Goal: Task Accomplishment & Management: Complete application form

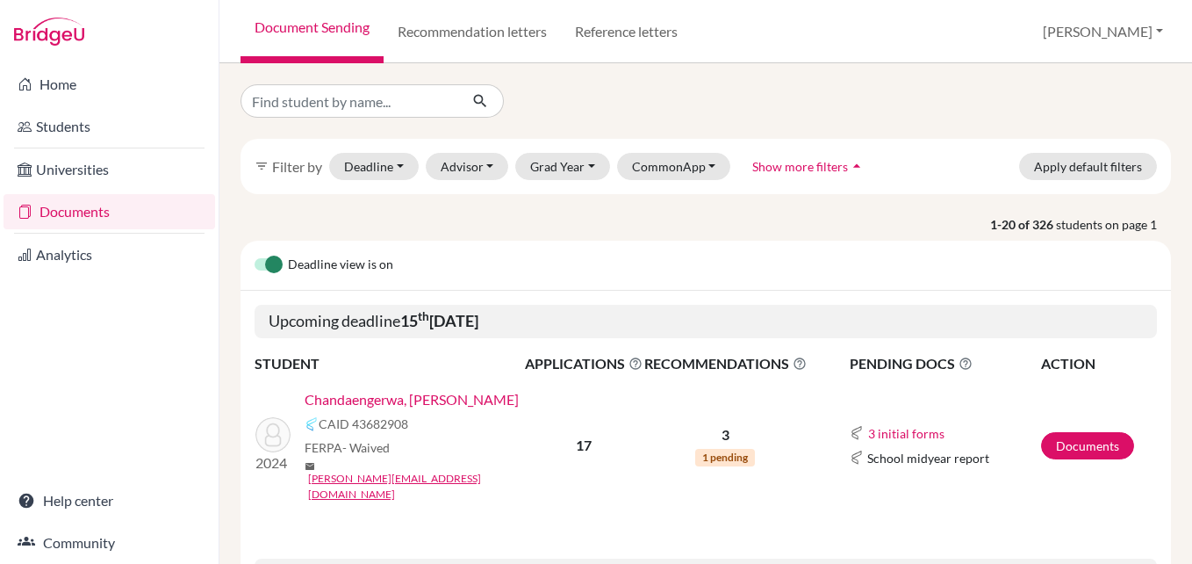
click at [399, 407] on link "Chandaengerwa, Tanaka" at bounding box center [412, 399] width 214 height 21
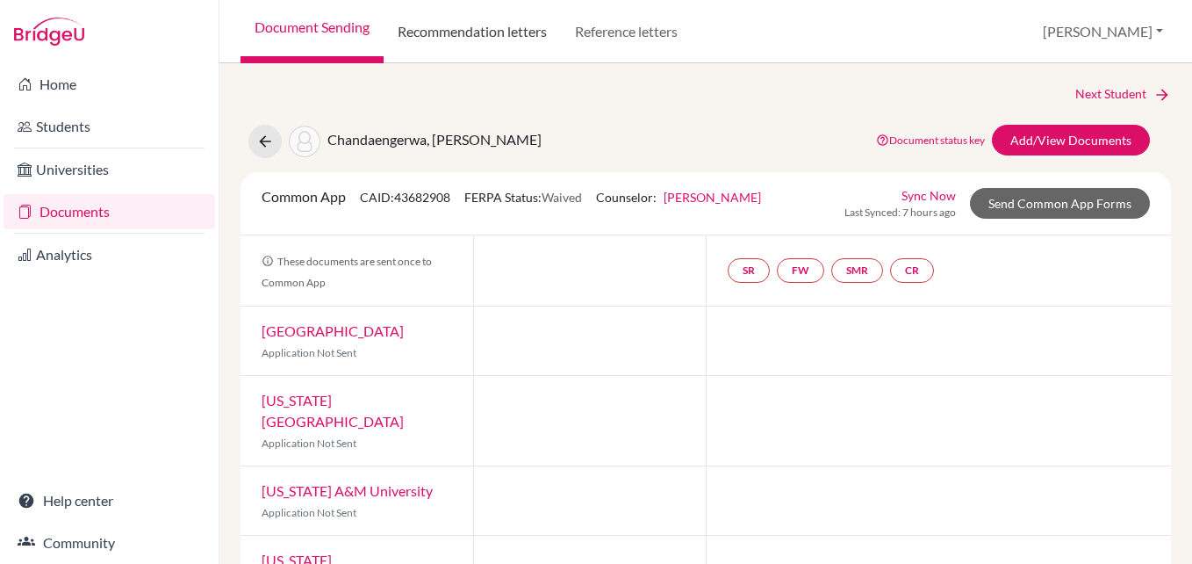
click at [493, 25] on link "Recommendation letters" at bounding box center [472, 31] width 177 height 63
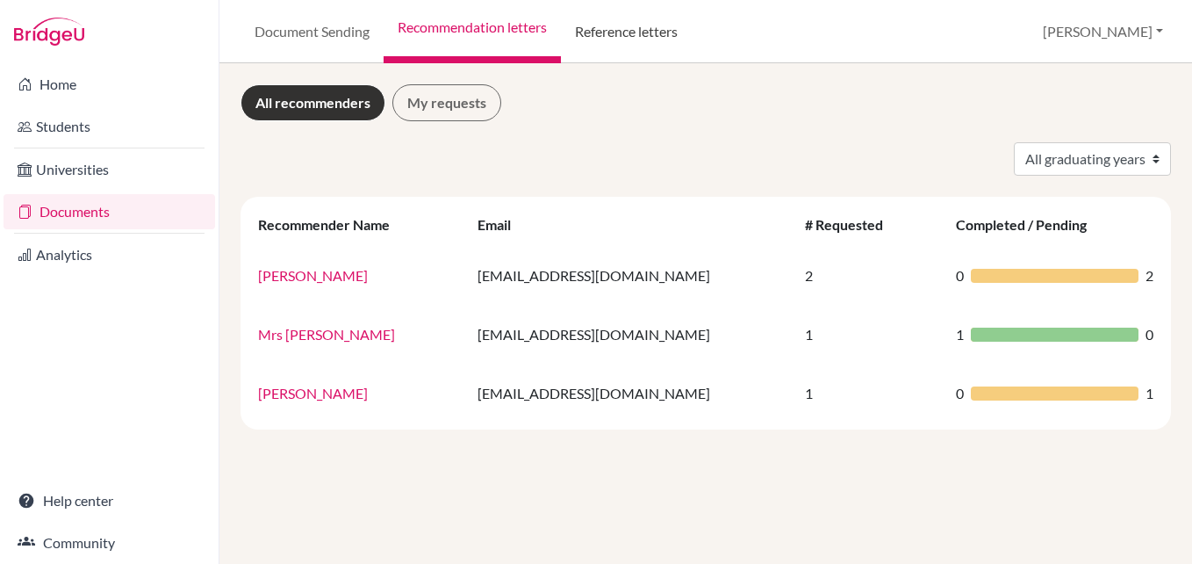
click at [601, 29] on link "Reference letters" at bounding box center [626, 31] width 131 height 63
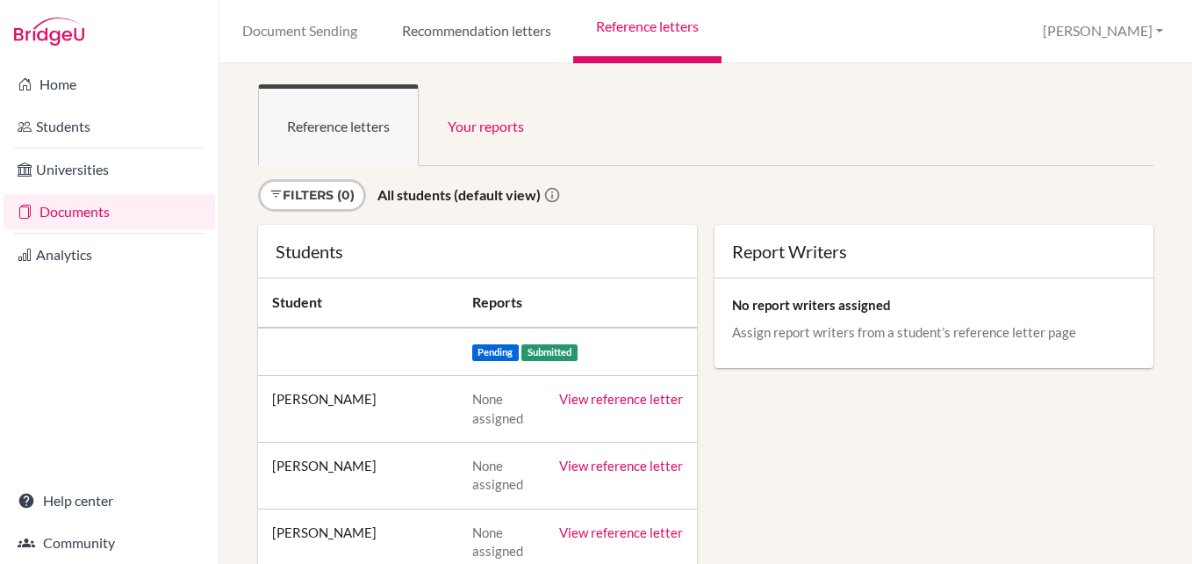
click at [458, 21] on link "Recommendation letters" at bounding box center [476, 31] width 194 height 63
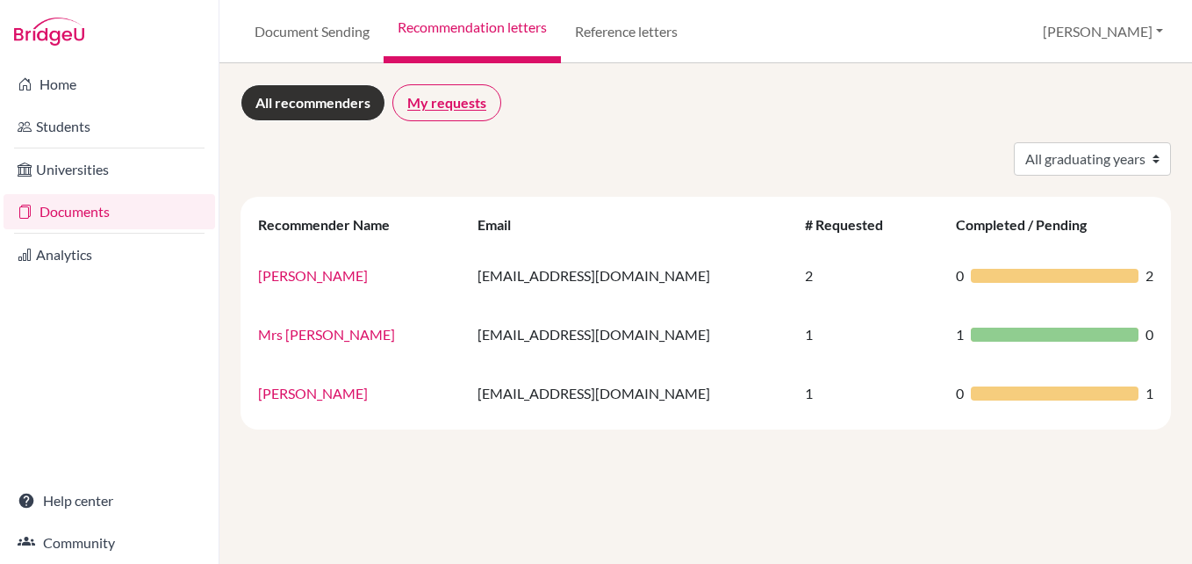
click at [451, 97] on link "My requests" at bounding box center [446, 102] width 109 height 37
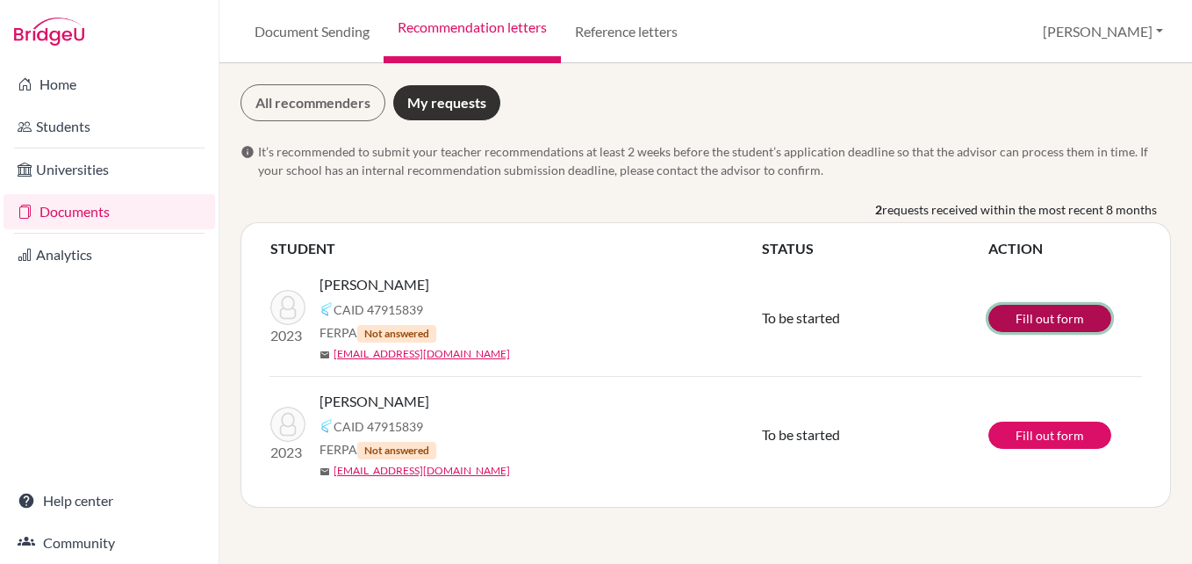
click at [1056, 321] on link "Fill out form" at bounding box center [1049, 318] width 123 height 27
